Goal: Transaction & Acquisition: Download file/media

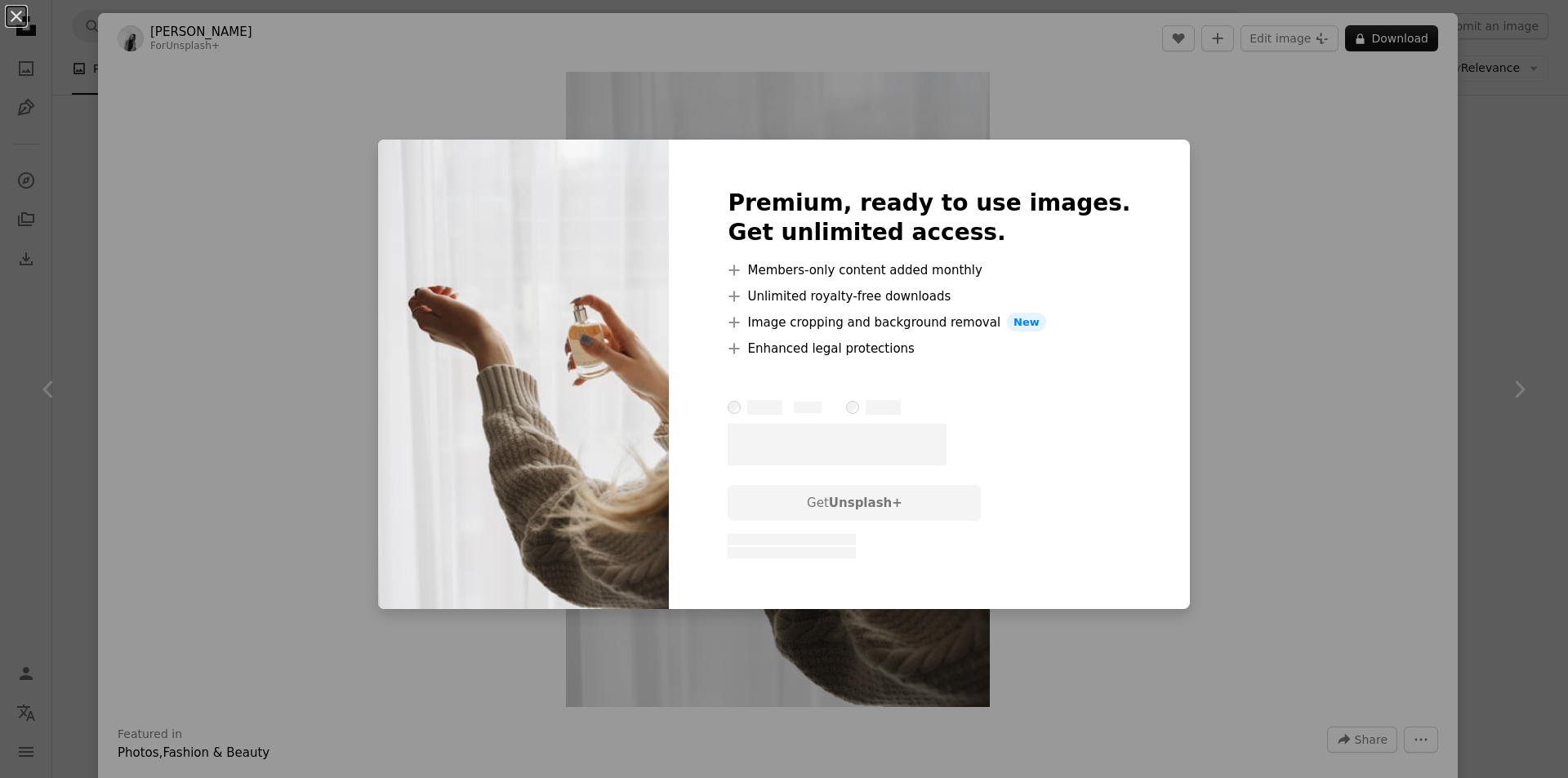
scroll to position [490, 0]
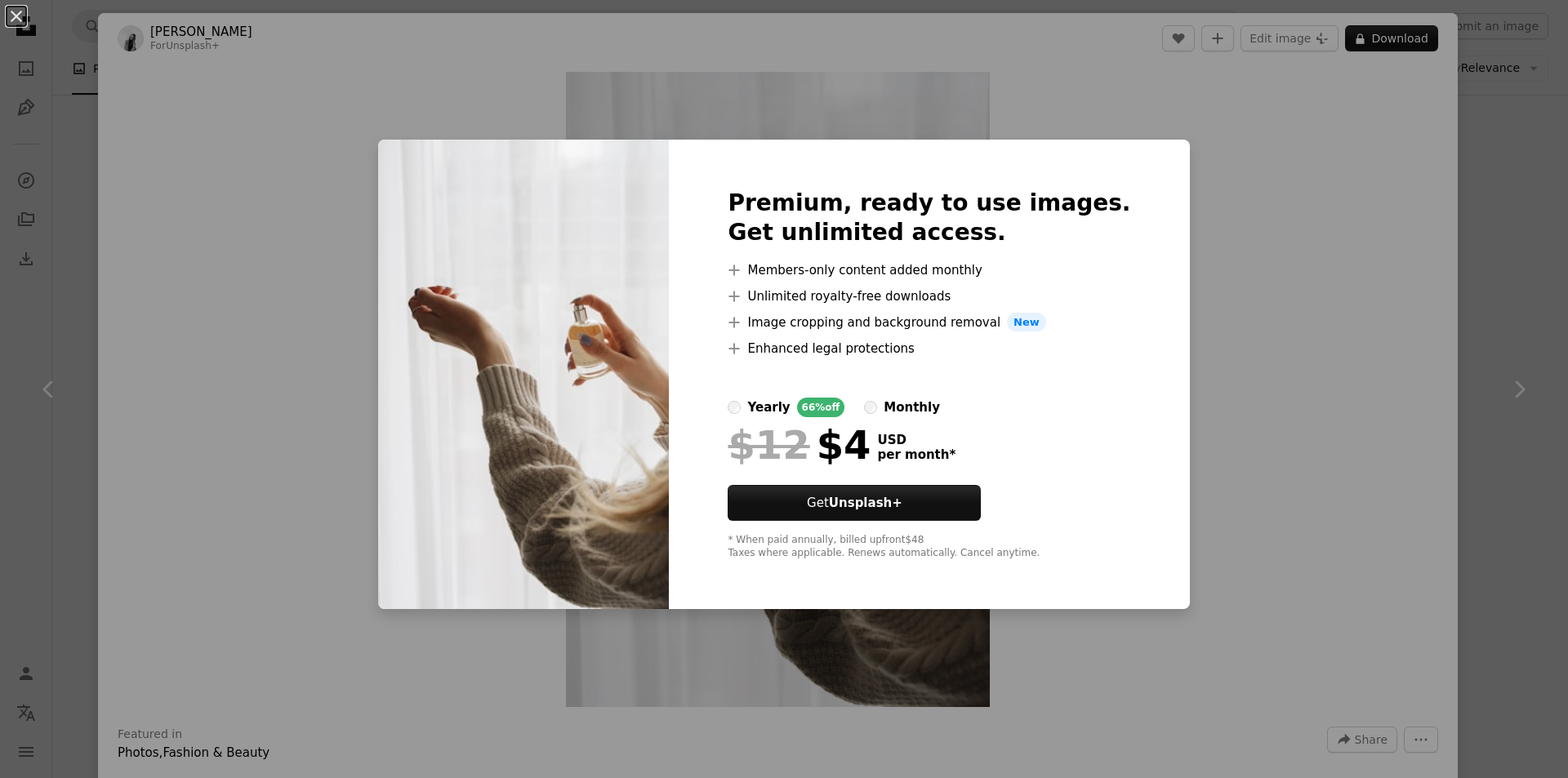
click at [1274, 171] on div "An X shape Premium, ready to use images. Get unlimited access. A plus sign Memb…" at bounding box center [784, 389] width 1568 height 778
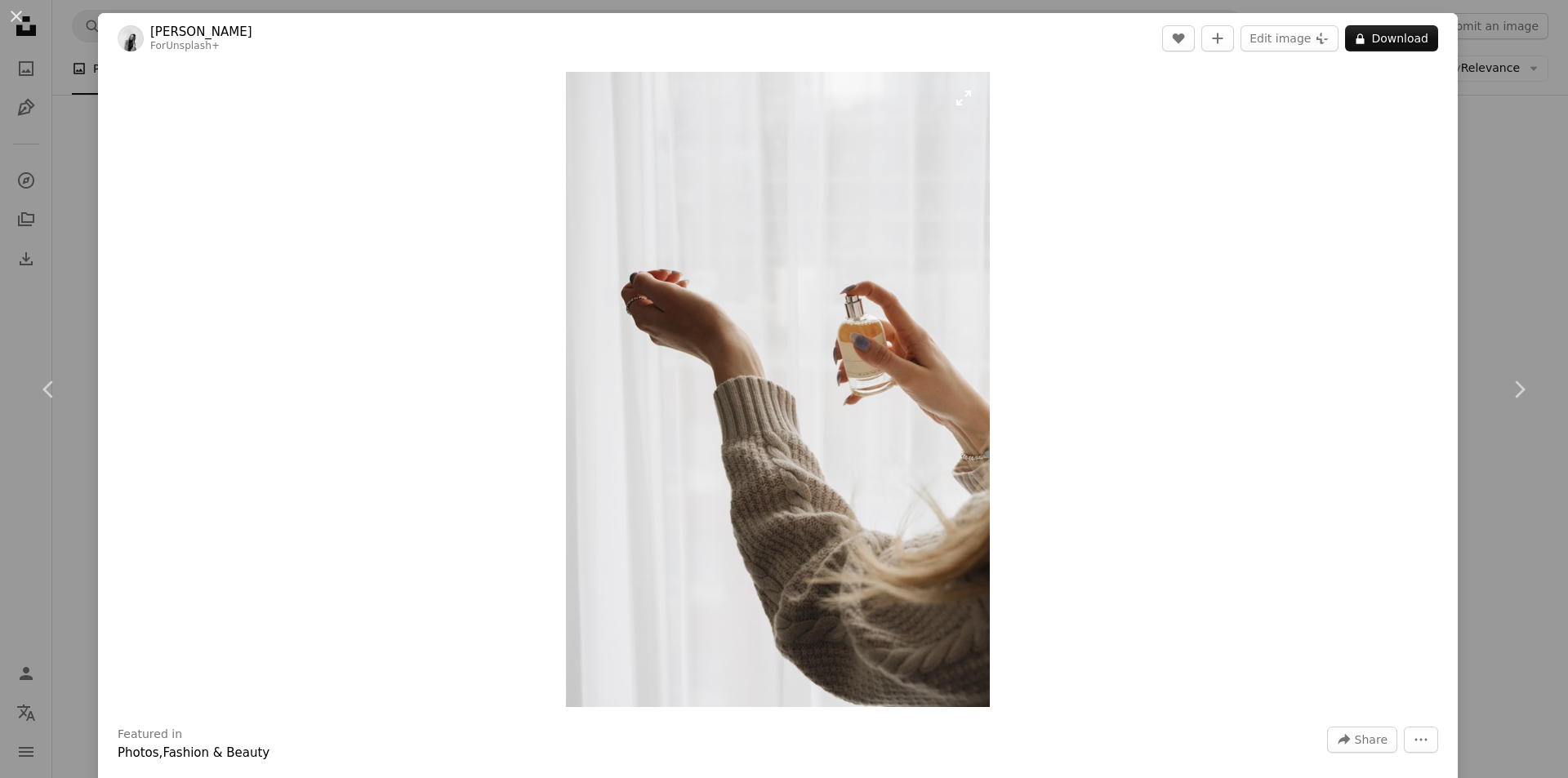
drag, startPoint x: 753, startPoint y: 386, endPoint x: 776, endPoint y: 265, distance: 123.2
click at [776, 265] on img "Zoom in on this image" at bounding box center [777, 390] width 424 height 635
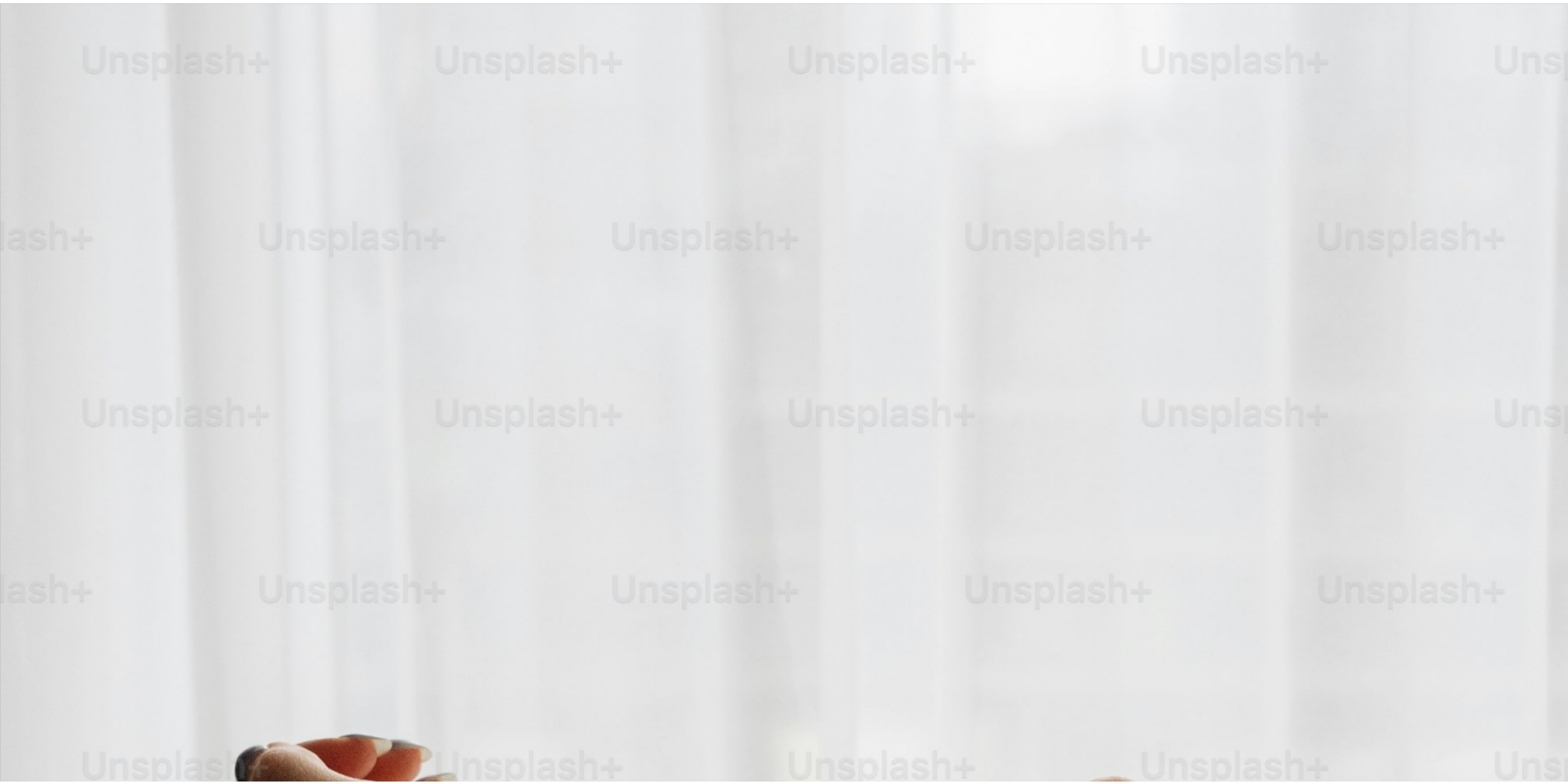
scroll to position [776, 0]
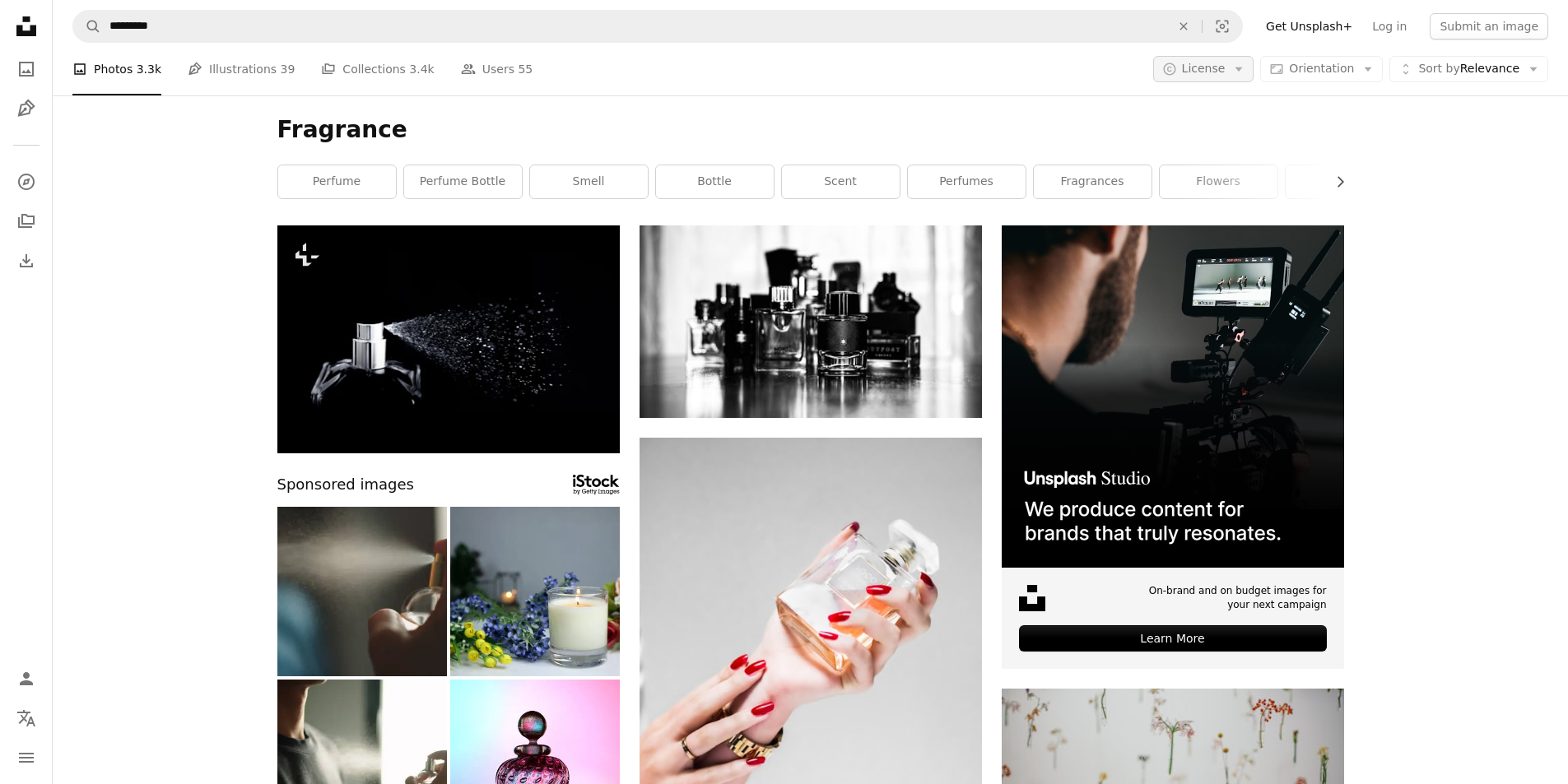
click at [1226, 72] on span "License" at bounding box center [1204, 68] width 44 height 13
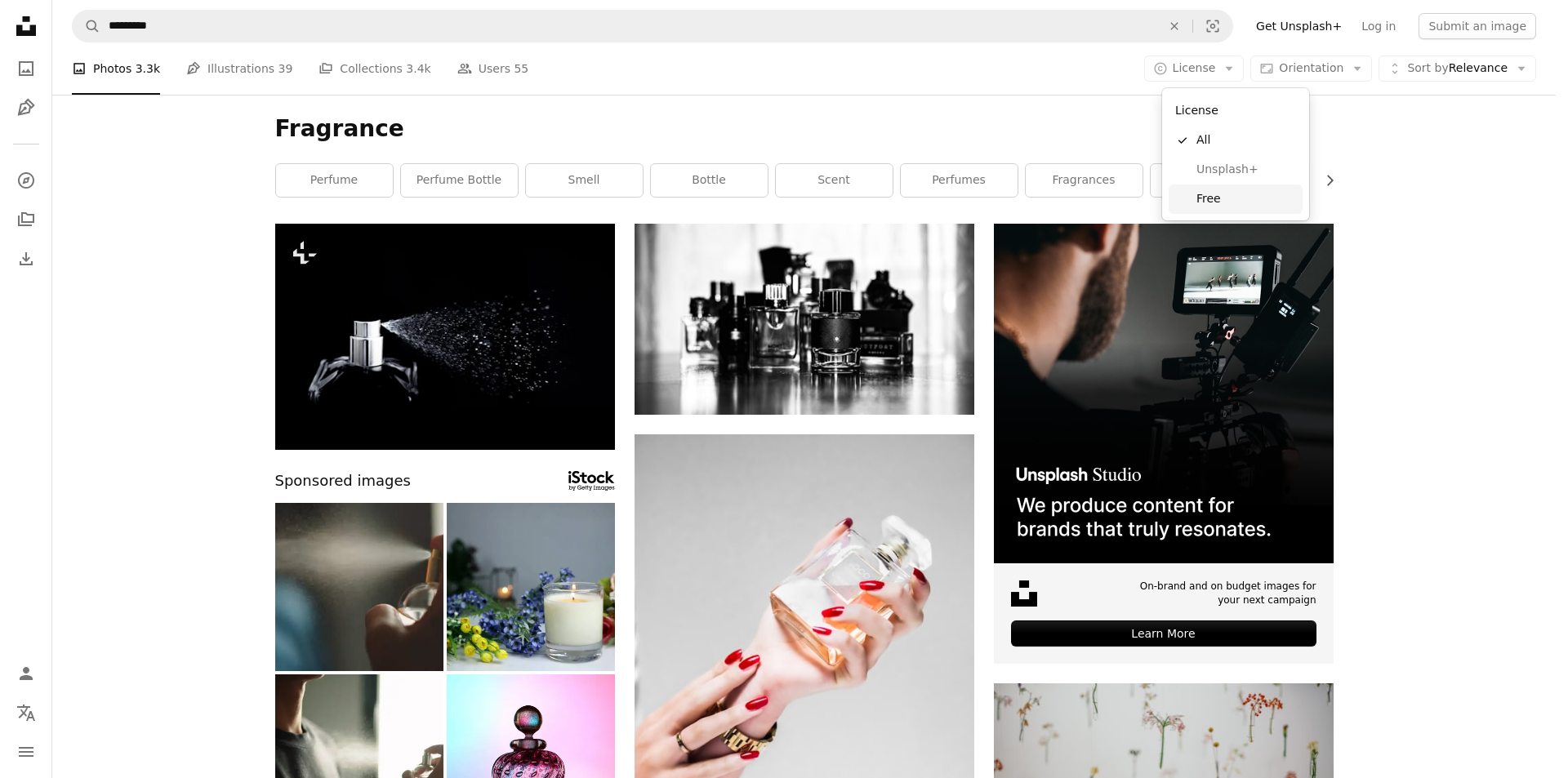
click at [1217, 193] on span "Free" at bounding box center [1246, 199] width 99 height 17
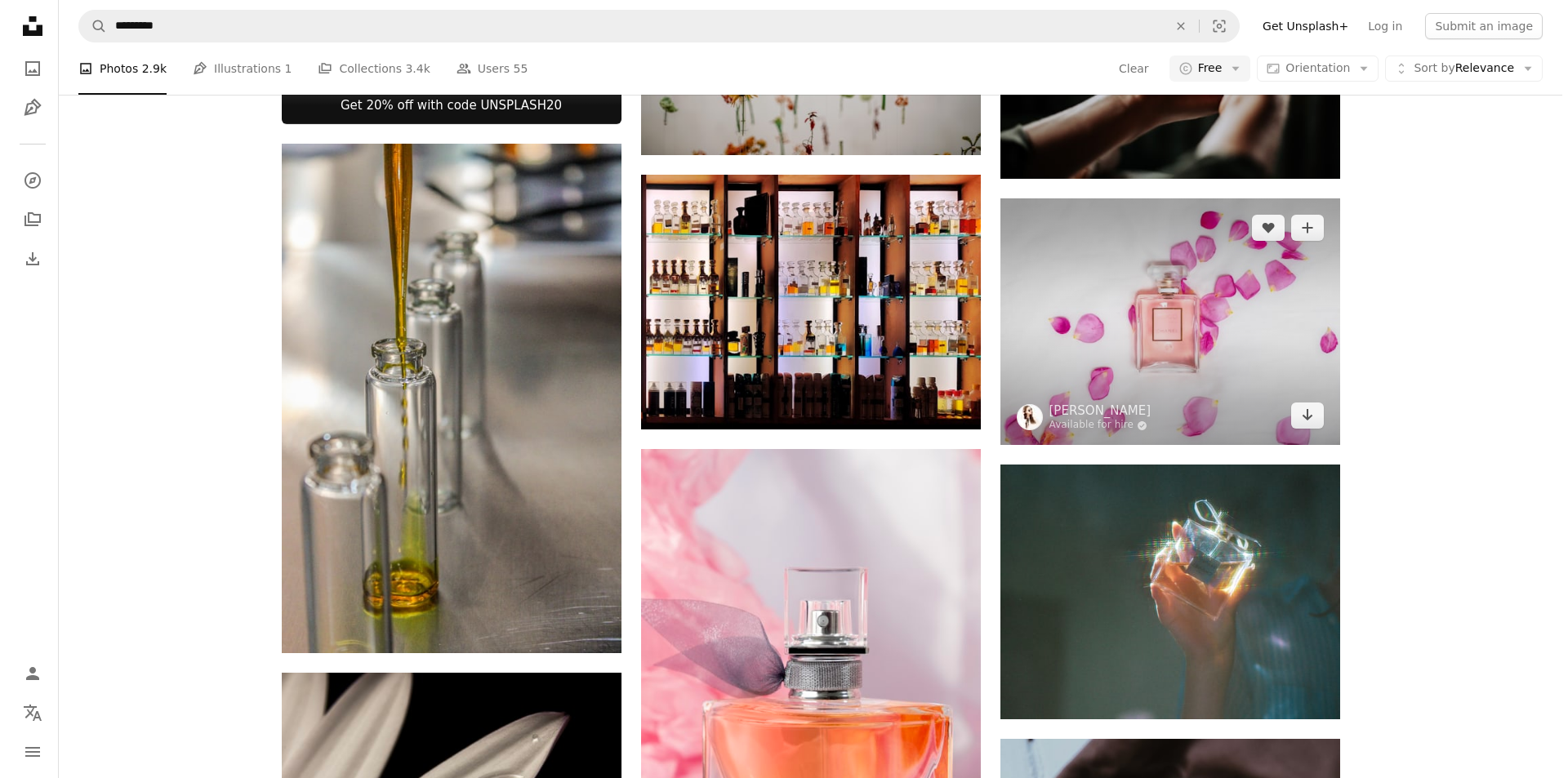
scroll to position [323, 0]
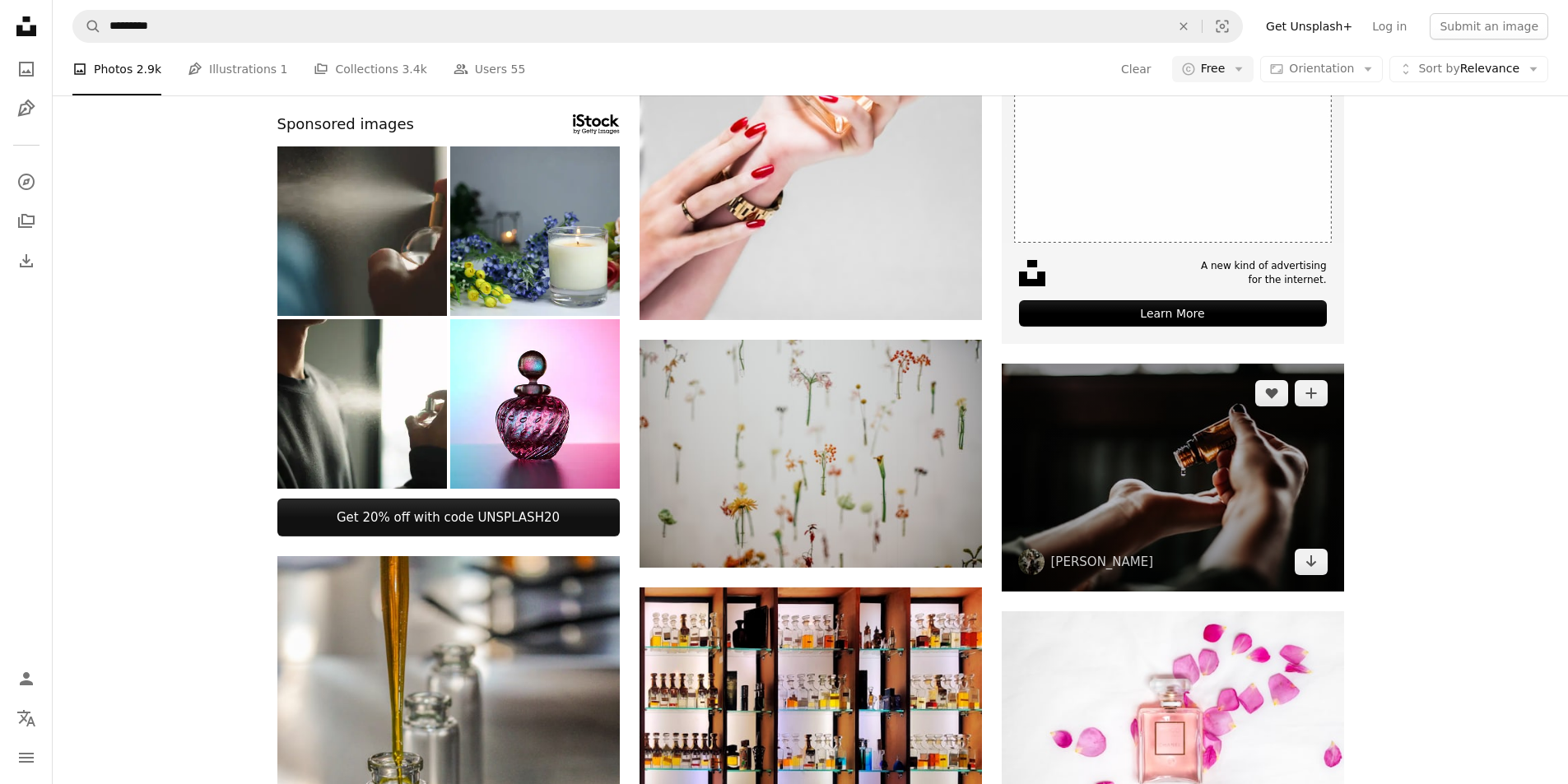
click at [1146, 428] on img at bounding box center [1173, 478] width 342 height 228
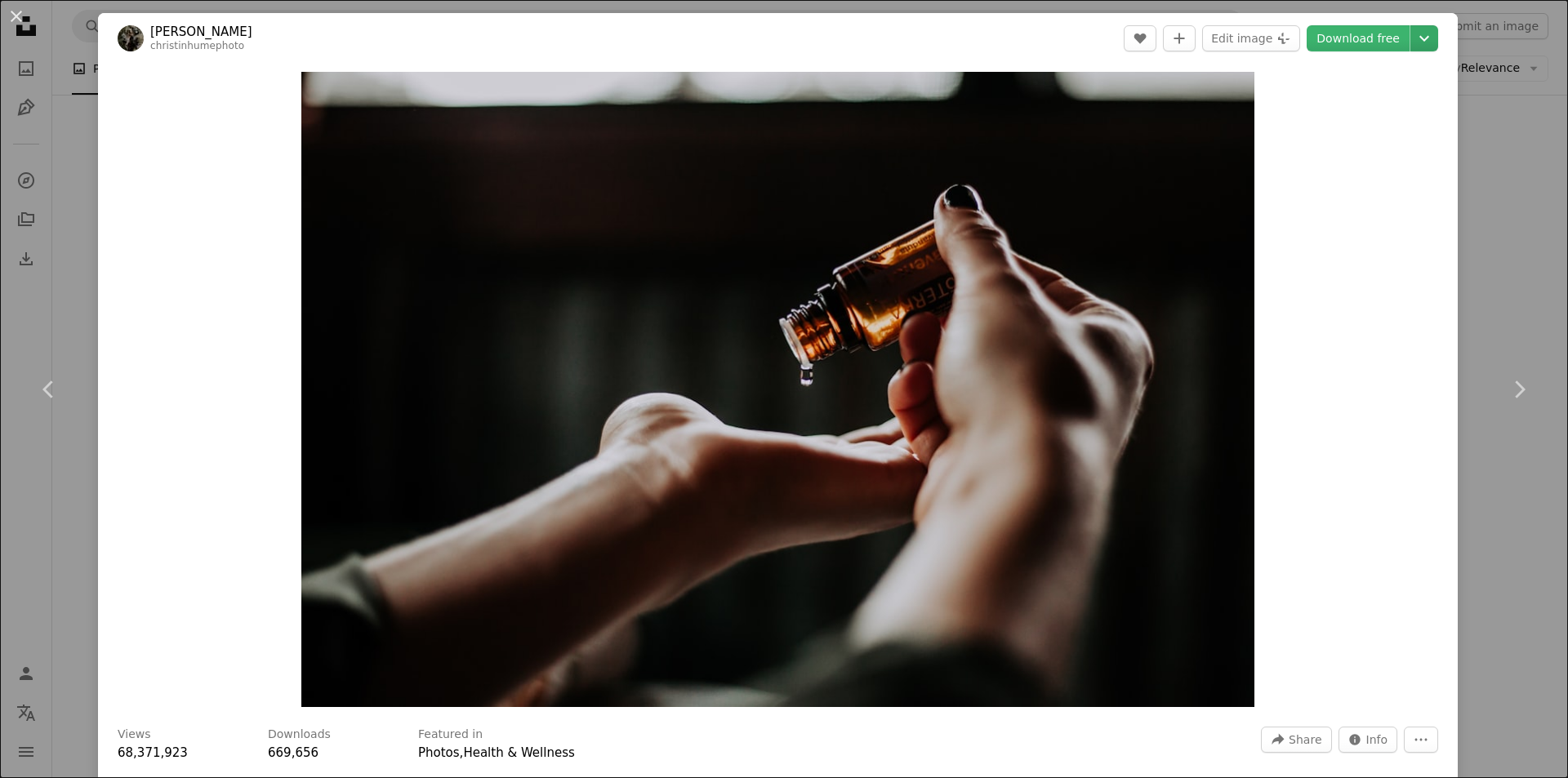
drag, startPoint x: 892, startPoint y: 395, endPoint x: 1415, endPoint y: 41, distance: 631.5
click at [1419, 37] on icon "Choose download size" at bounding box center [1423, 38] width 10 height 6
click at [1319, 137] on span "( 2400 x 1600 )" at bounding box center [1353, 137] width 81 height 13
